Goal: Information Seeking & Learning: Check status

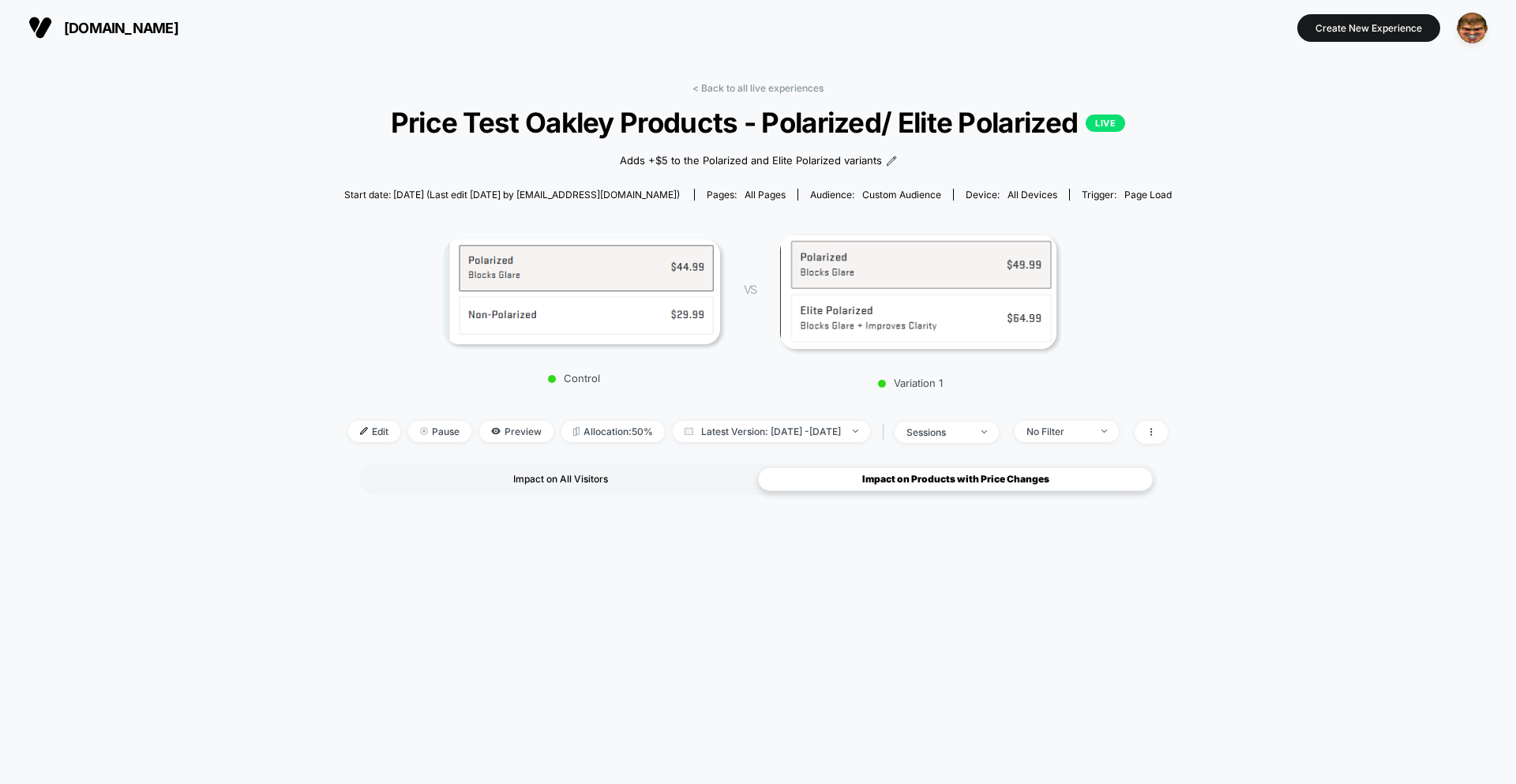
click at [552, 481] on div "Impact on All Visitors" at bounding box center [560, 479] width 395 height 23
click at [739, 80] on div "< Back to all live experiences Price Test Oakley Products - Polarized/ Elite Po…" at bounding box center [758, 586] width 827 height 1030
click at [740, 85] on link "< Back to all live experiences" at bounding box center [758, 88] width 131 height 12
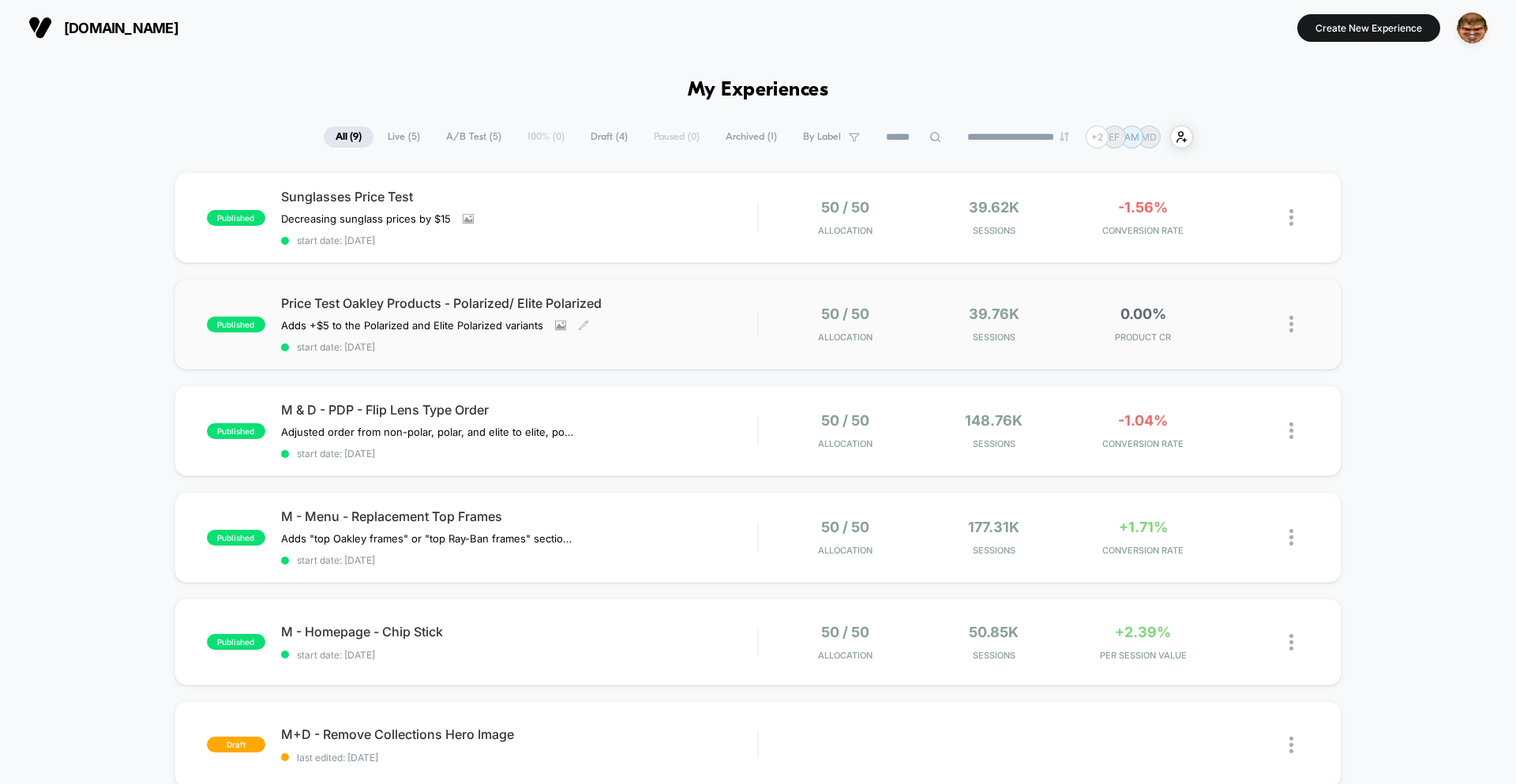
click at [711, 322] on div "Price Test Oakley Products - Polarized/ Elite Polarized Adds +$5 to the Polariz…" at bounding box center [519, 324] width 476 height 58
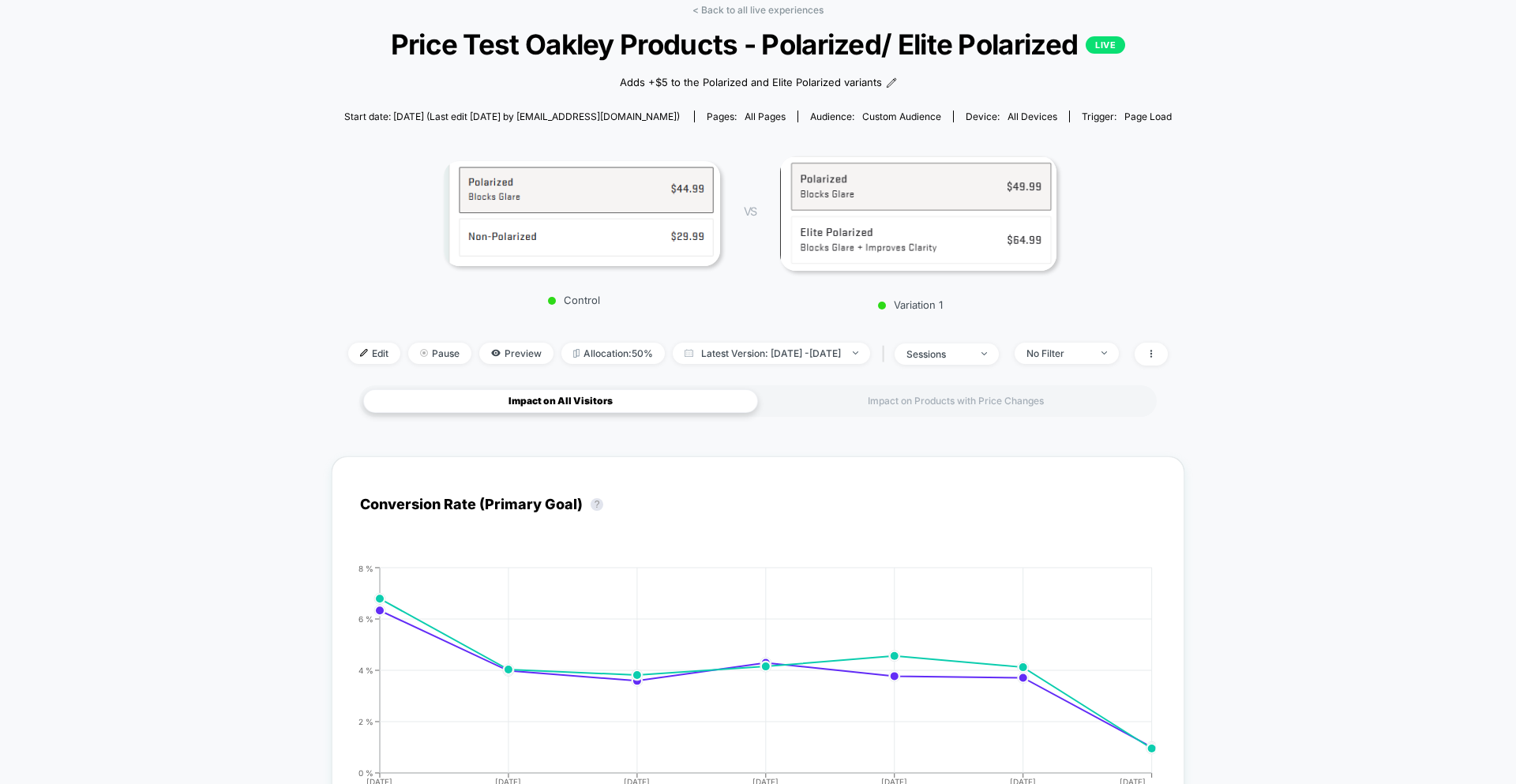
scroll to position [122, 0]
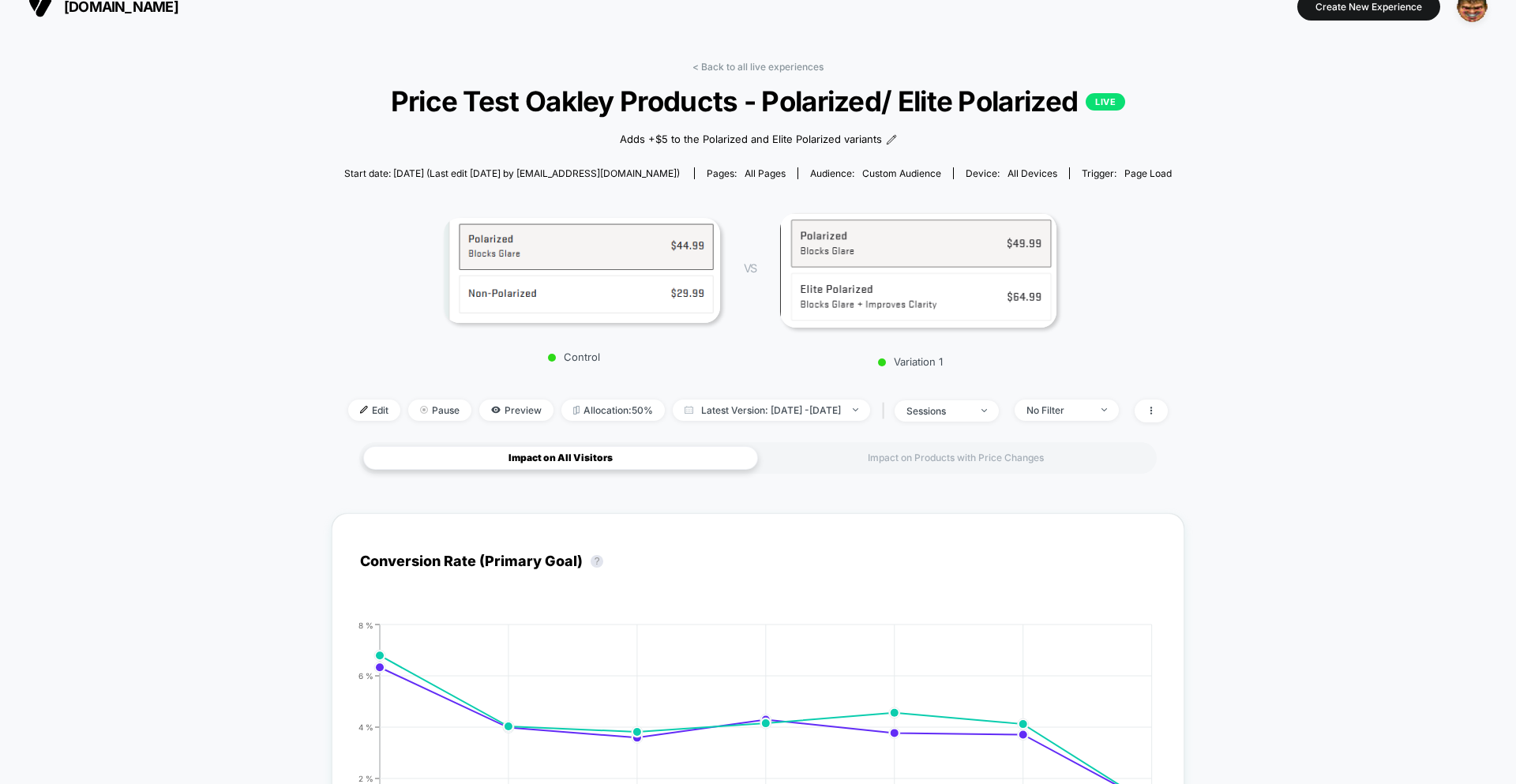
scroll to position [0, 0]
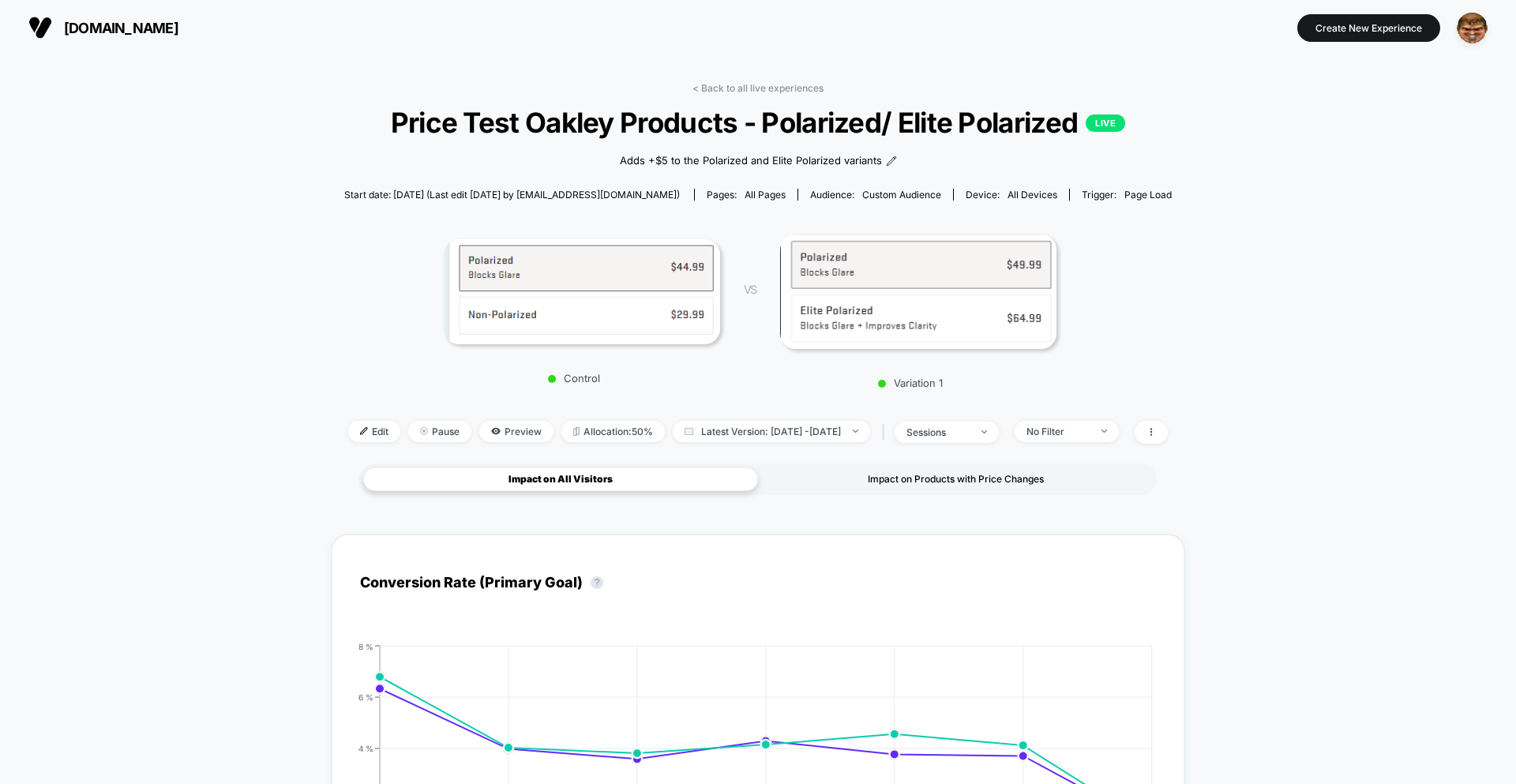
click at [923, 479] on div "Impact on Products with Price Changes" at bounding box center [955, 479] width 395 height 23
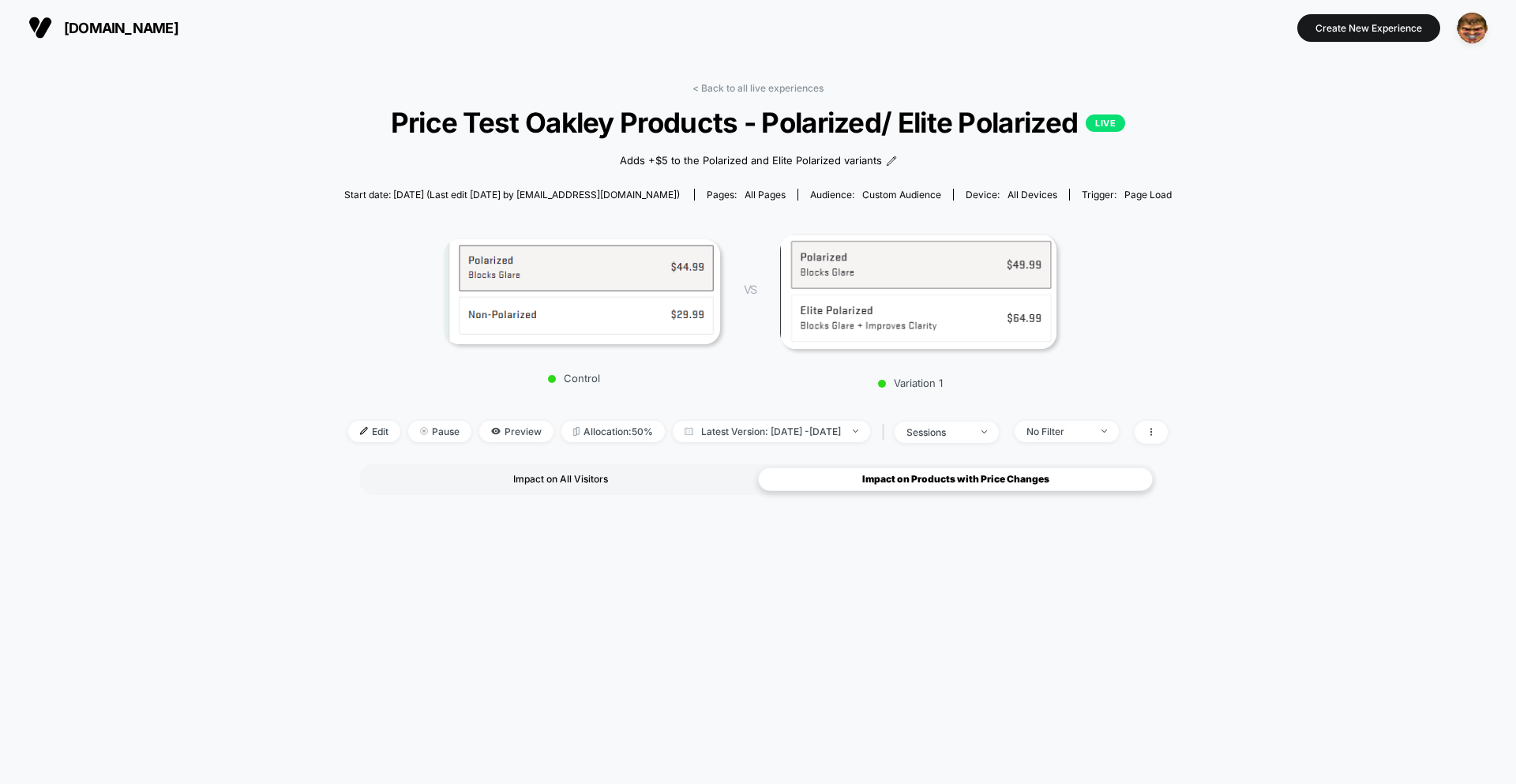
click at [610, 486] on div "Impact on All Visitors" at bounding box center [560, 479] width 395 height 23
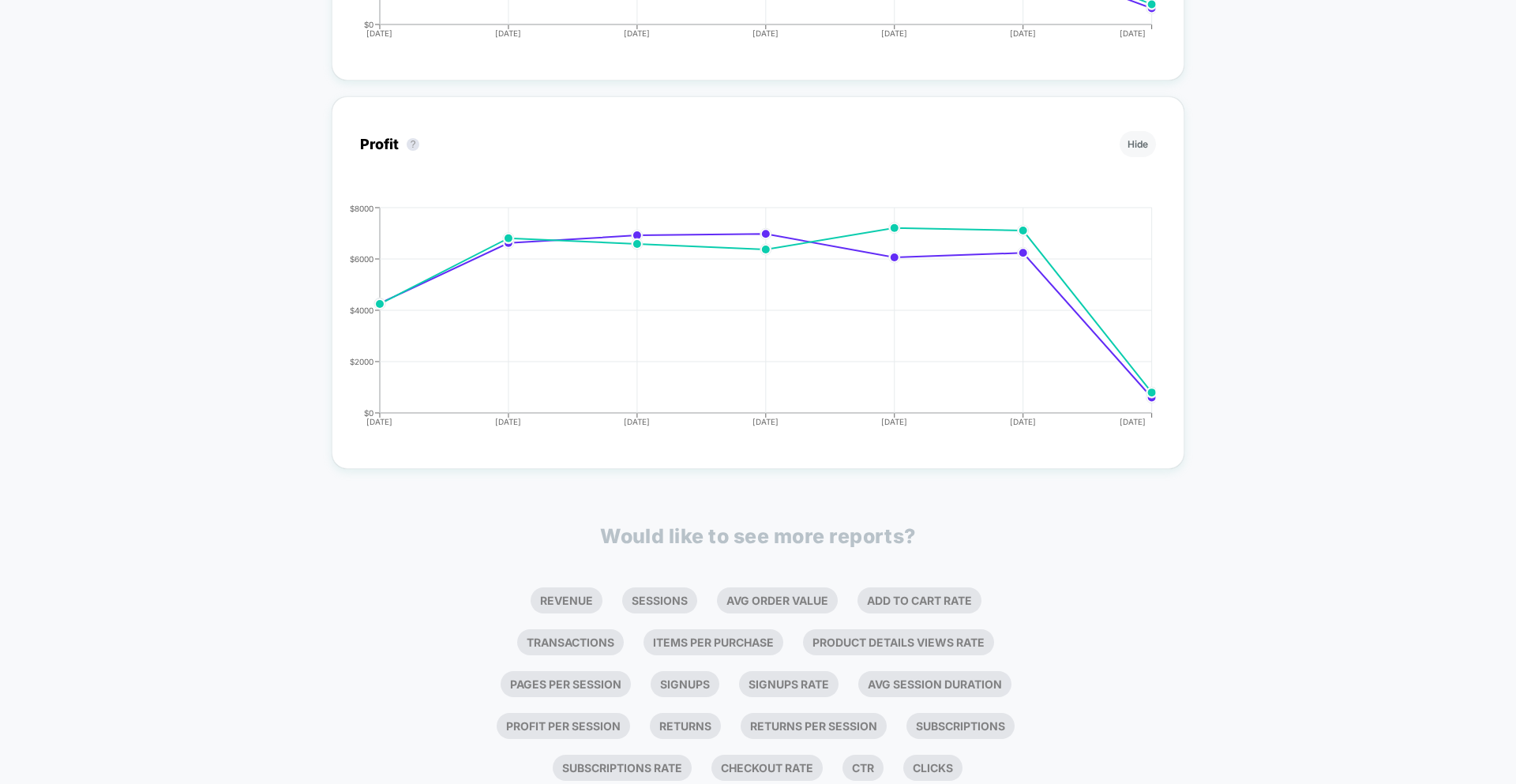
scroll to position [1267, 0]
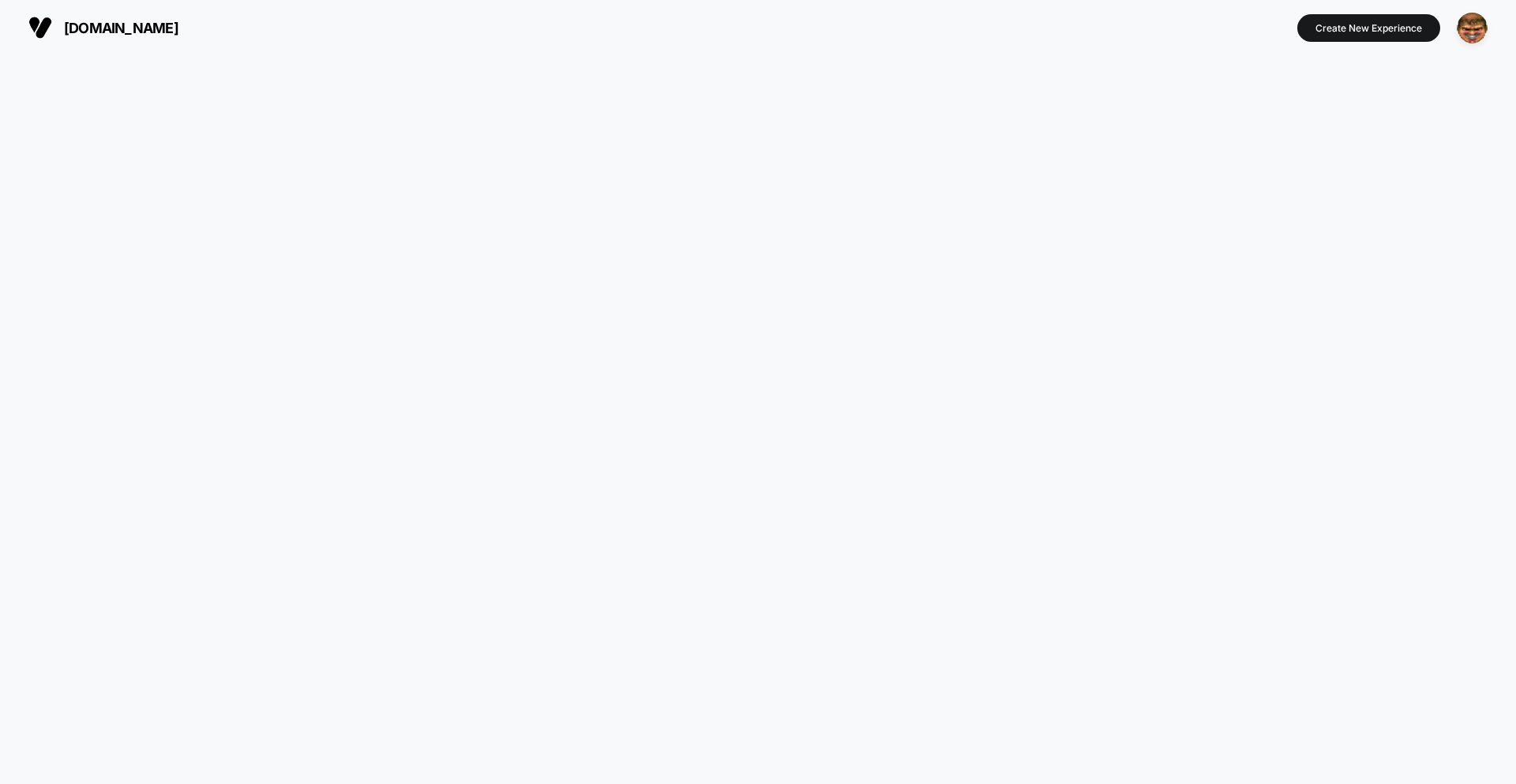
click at [909, 307] on div at bounding box center [758, 419] width 1516 height 728
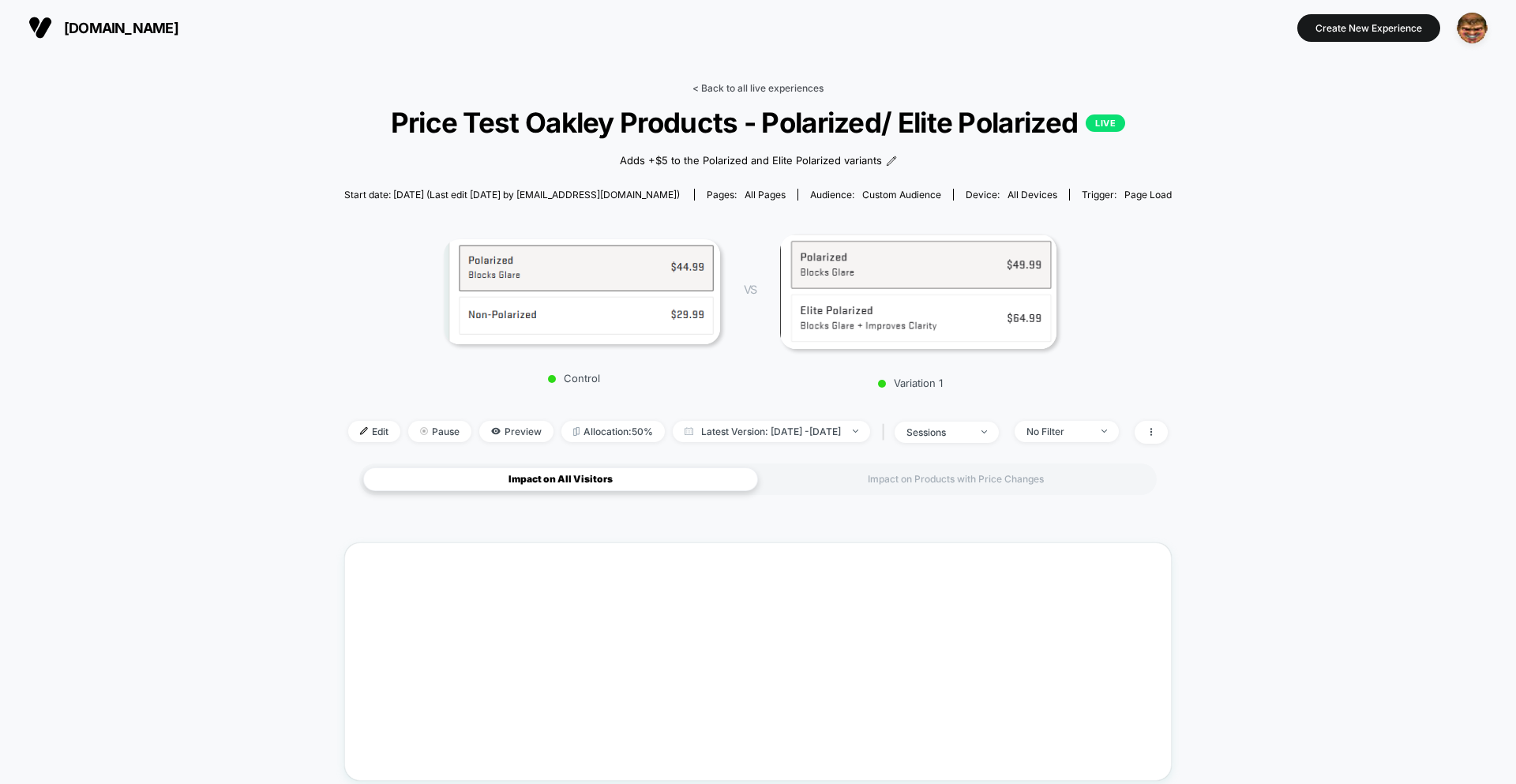
click at [772, 88] on link "< Back to all live experiences" at bounding box center [758, 88] width 131 height 12
